Goal: Information Seeking & Learning: Check status

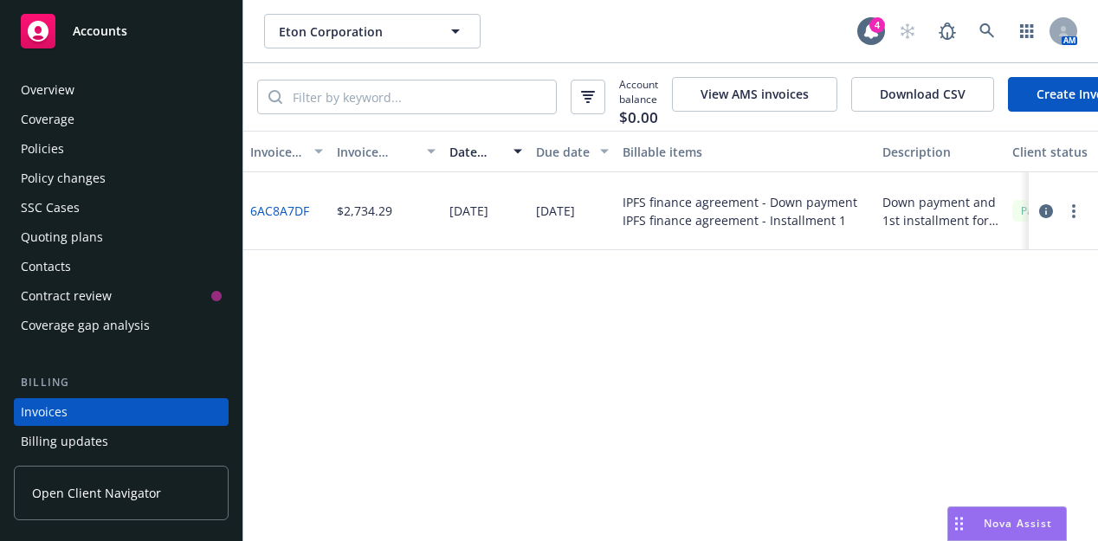
scroll to position [113, 0]
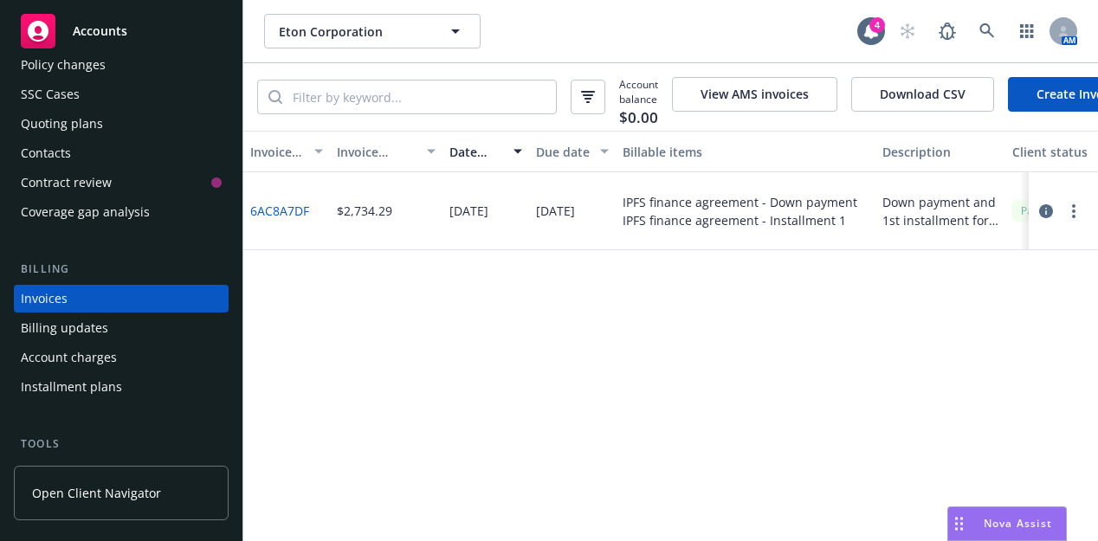
click at [655, 428] on div "Invoice ID Invoice amount Date issued Due date Billable items Description Clien…" at bounding box center [670, 336] width 855 height 411
click at [992, 24] on icon at bounding box center [987, 31] width 16 height 16
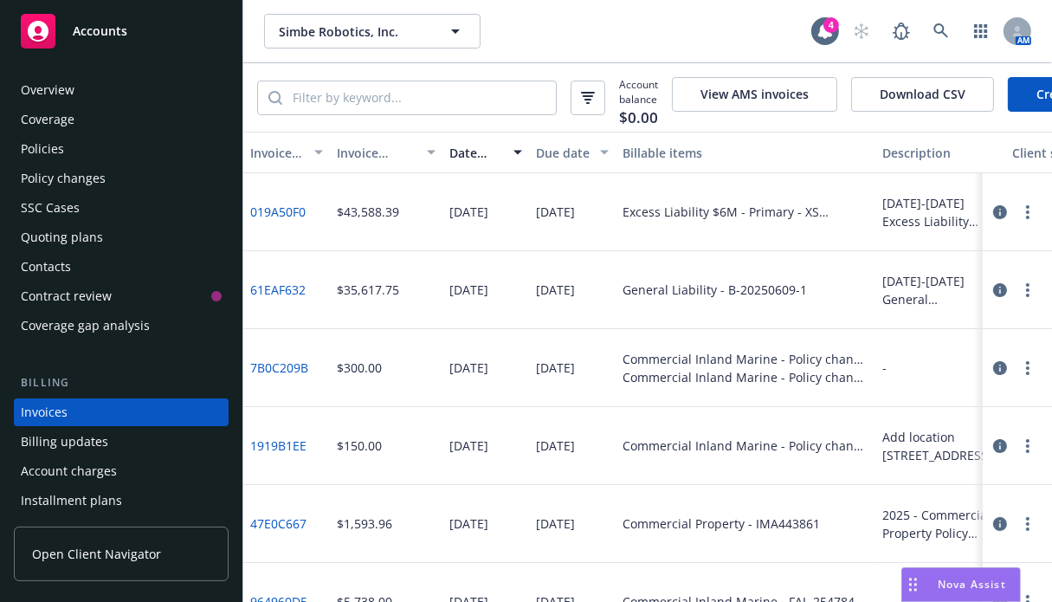
scroll to position [114, 0]
